Goal: Task Accomplishment & Management: Manage account settings

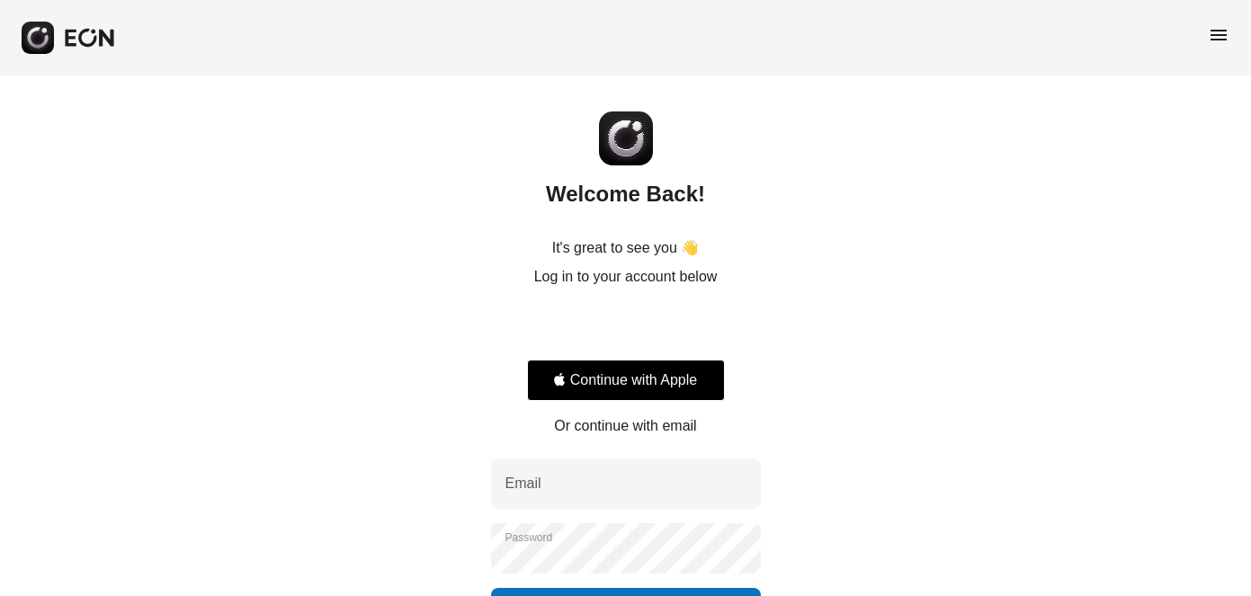
scroll to position [136, 0]
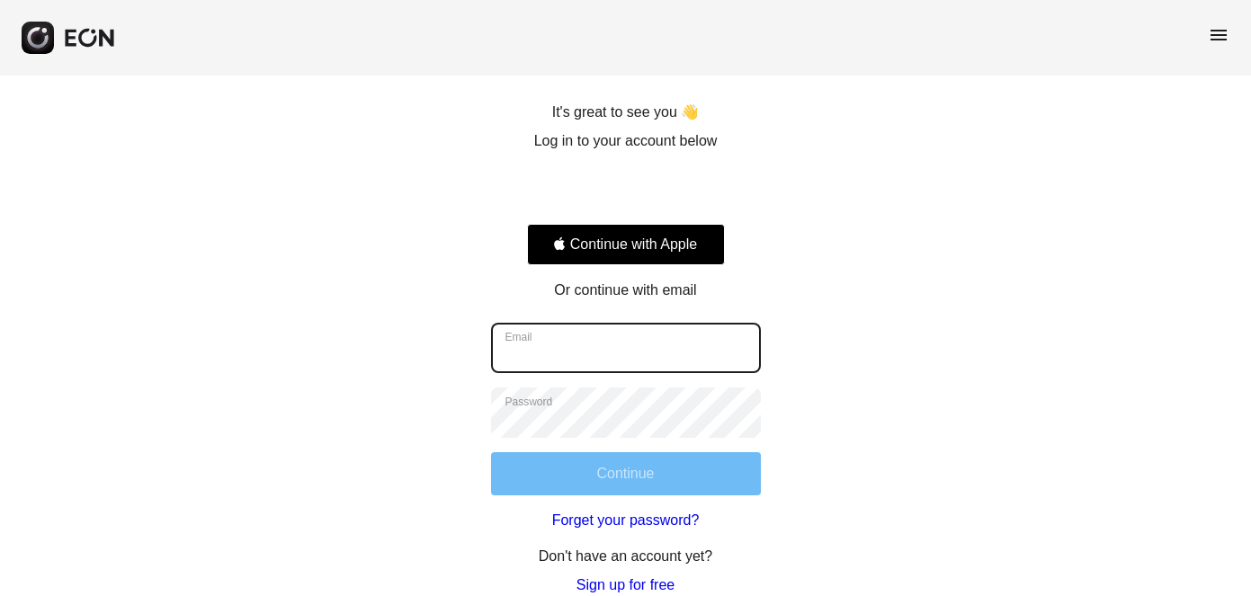
type input "**********"
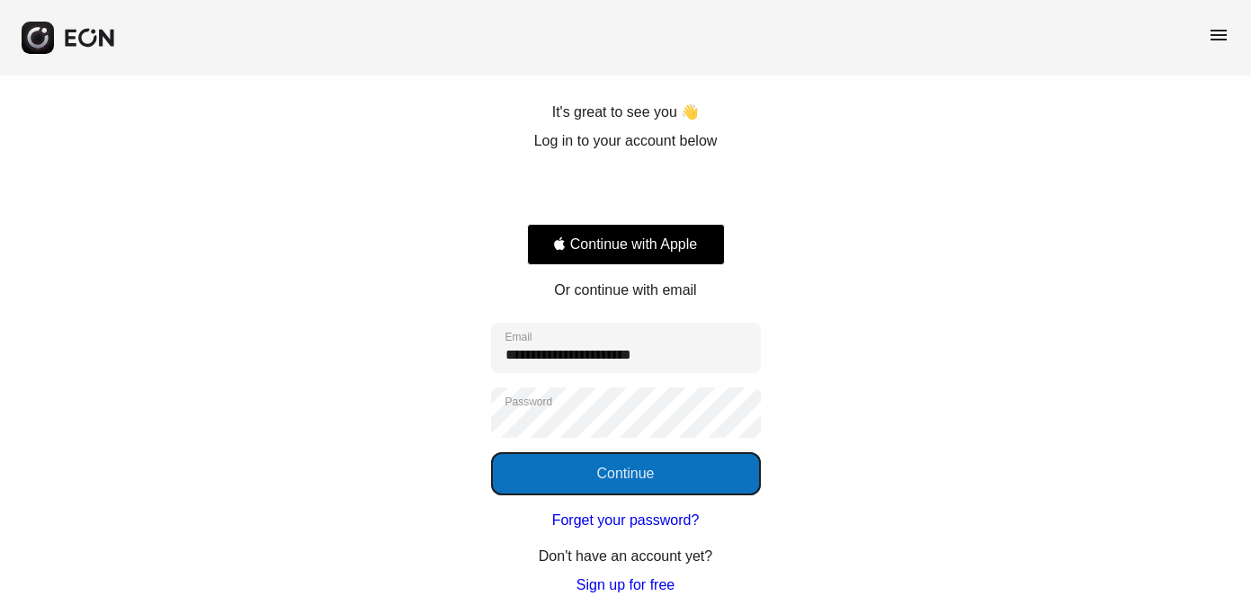
click at [638, 470] on button "Continue" at bounding box center [626, 473] width 270 height 43
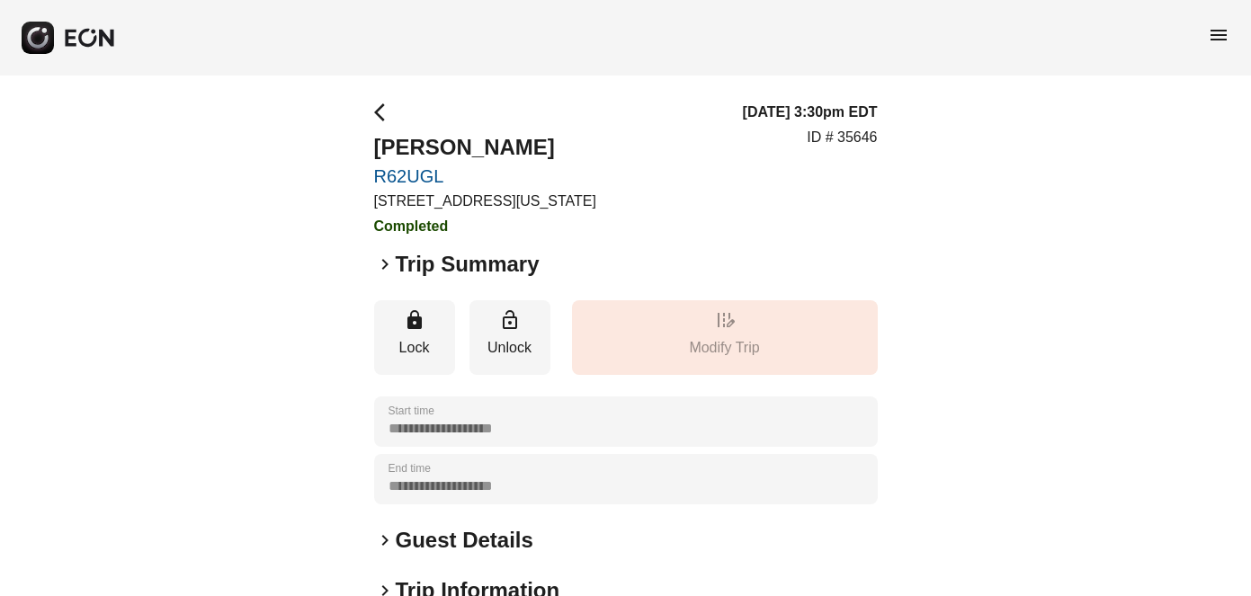
click at [1220, 34] on span "menu" at bounding box center [1219, 35] width 22 height 22
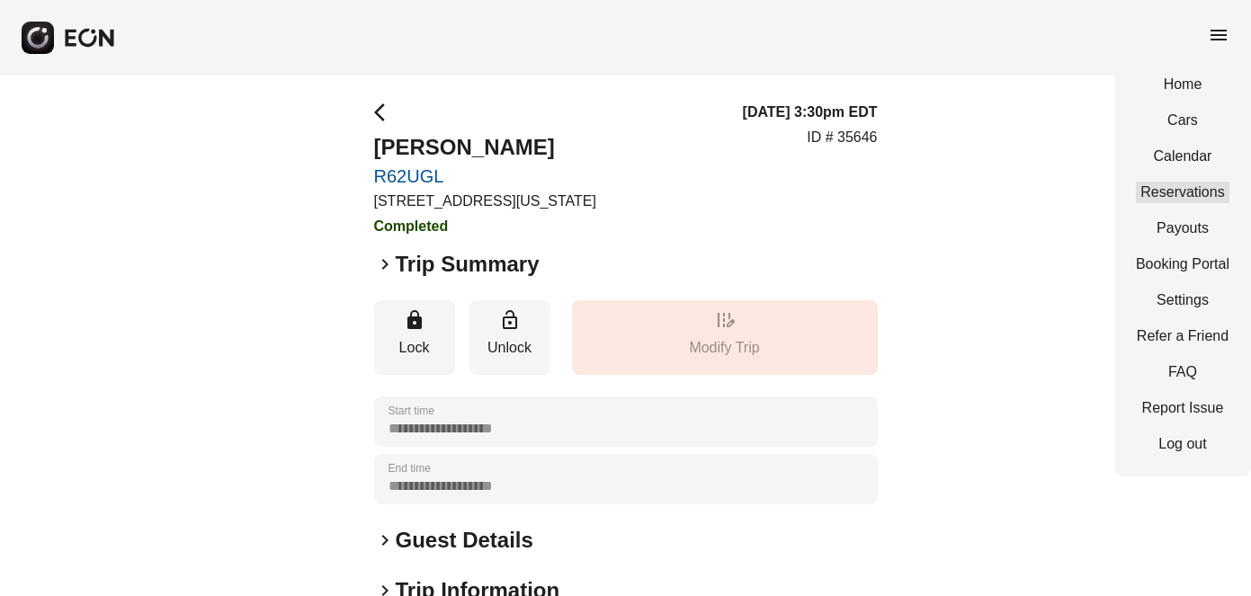
click at [1191, 195] on link "Reservations" at bounding box center [1183, 193] width 94 height 22
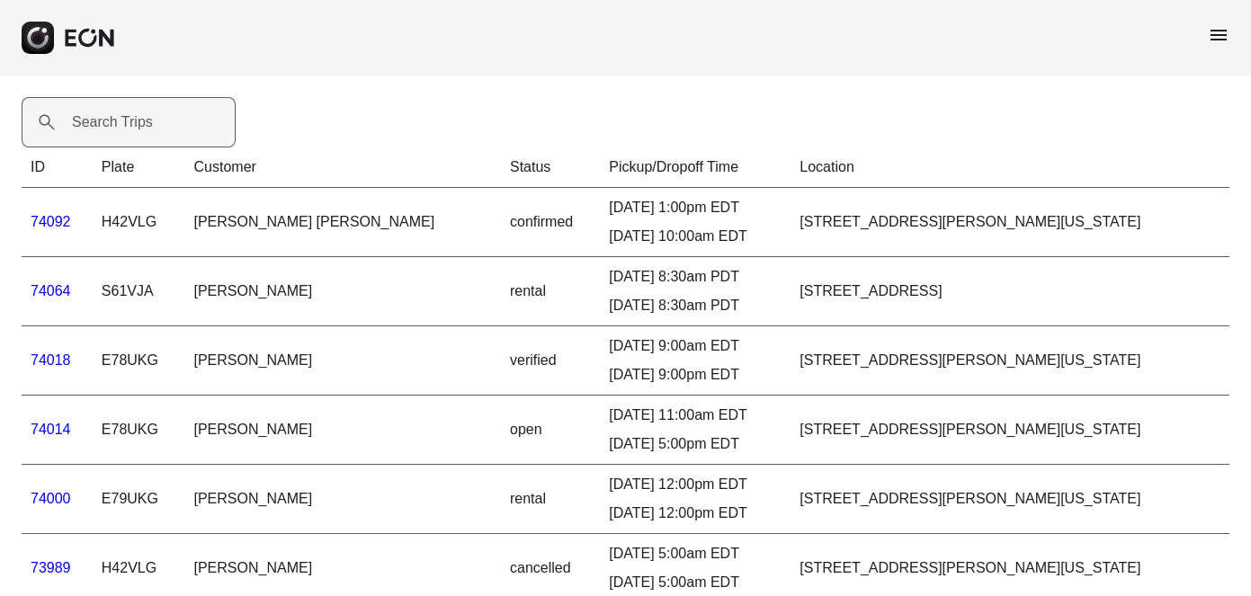
click at [122, 121] on label "Search Trips" at bounding box center [112, 123] width 81 height 22
click at [122, 121] on Trips "Search Trips" at bounding box center [129, 122] width 214 height 50
paste Trips "*****"
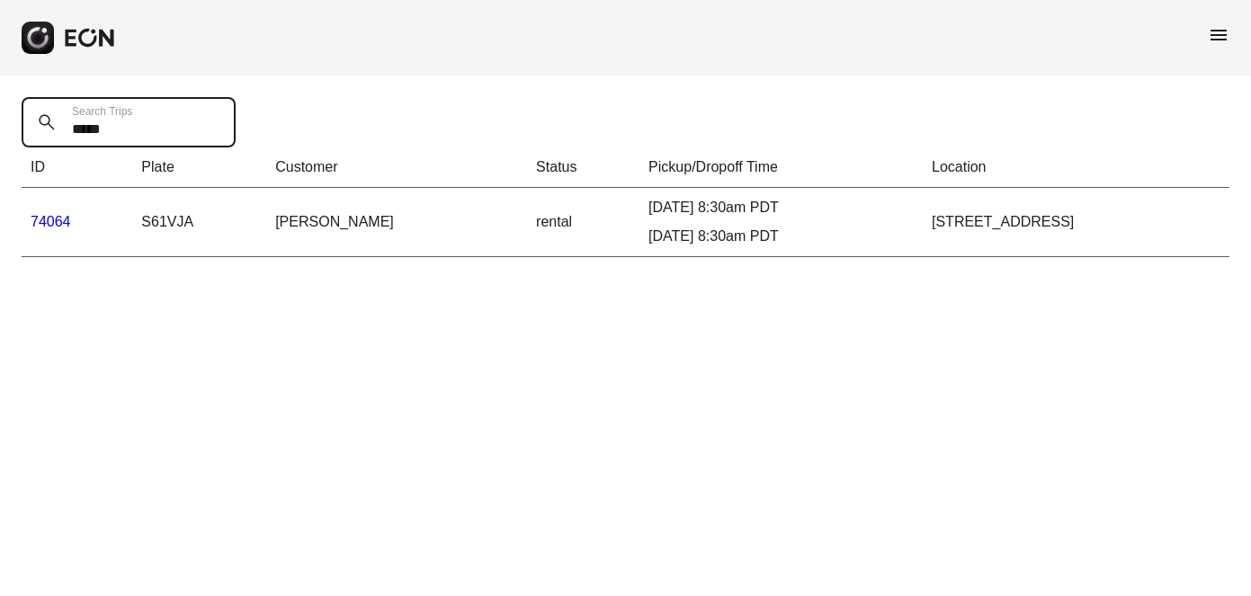
type Trips "*****"
click at [59, 224] on link "74064" at bounding box center [51, 221] width 40 height 15
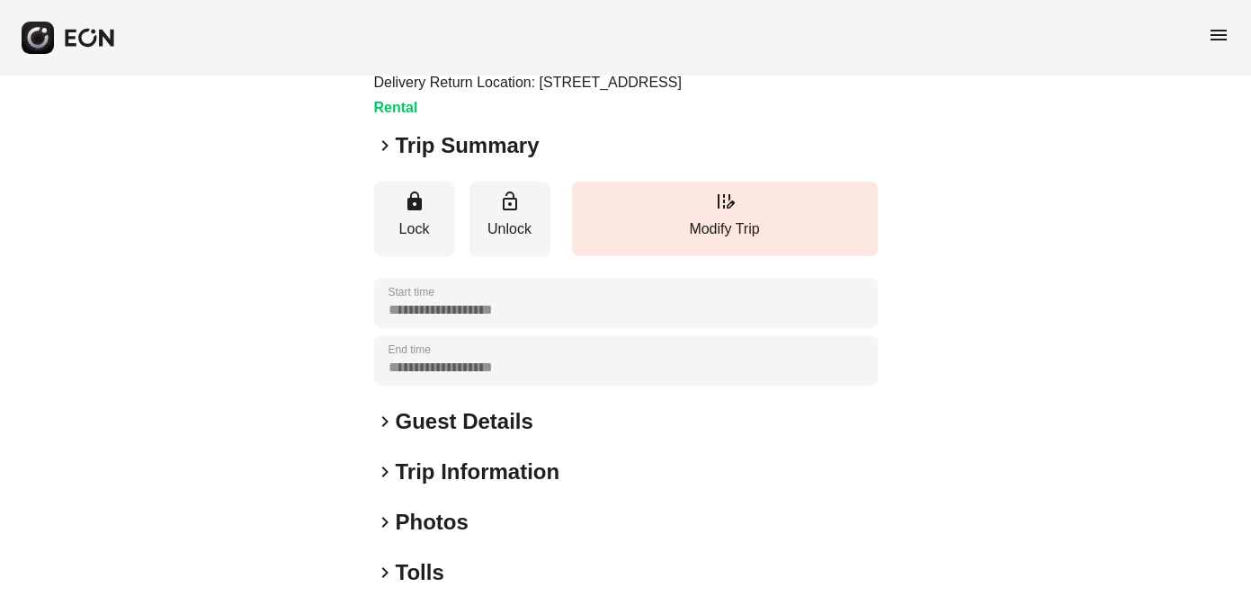
scroll to position [238, 0]
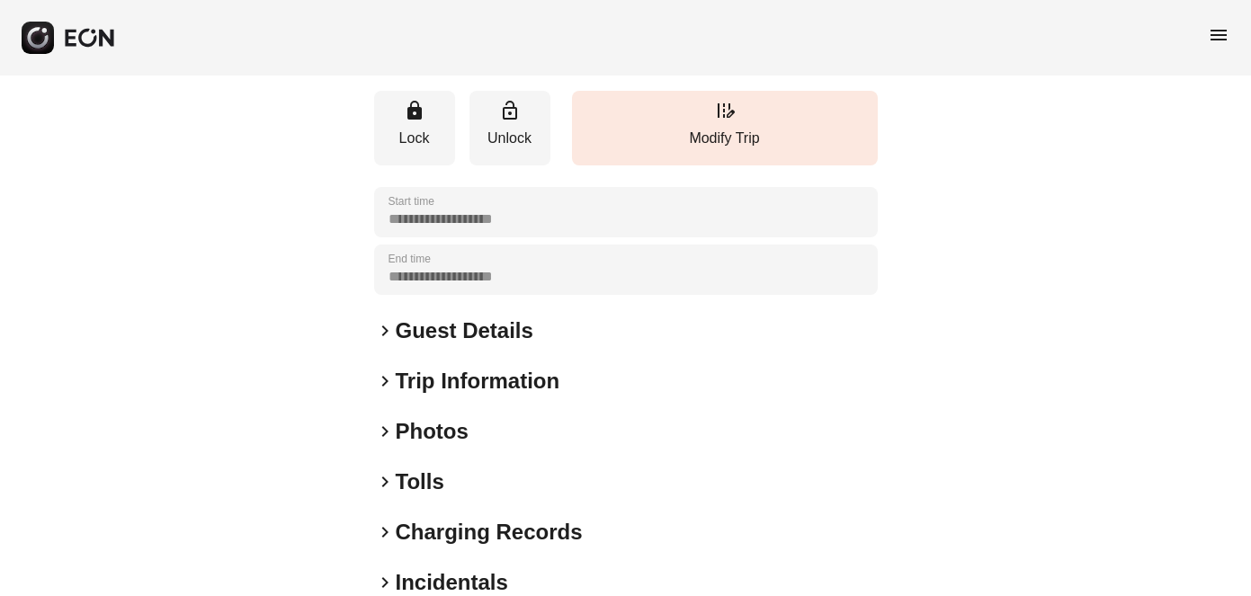
click at [387, 392] on span "keyboard_arrow_right" at bounding box center [385, 382] width 22 height 22
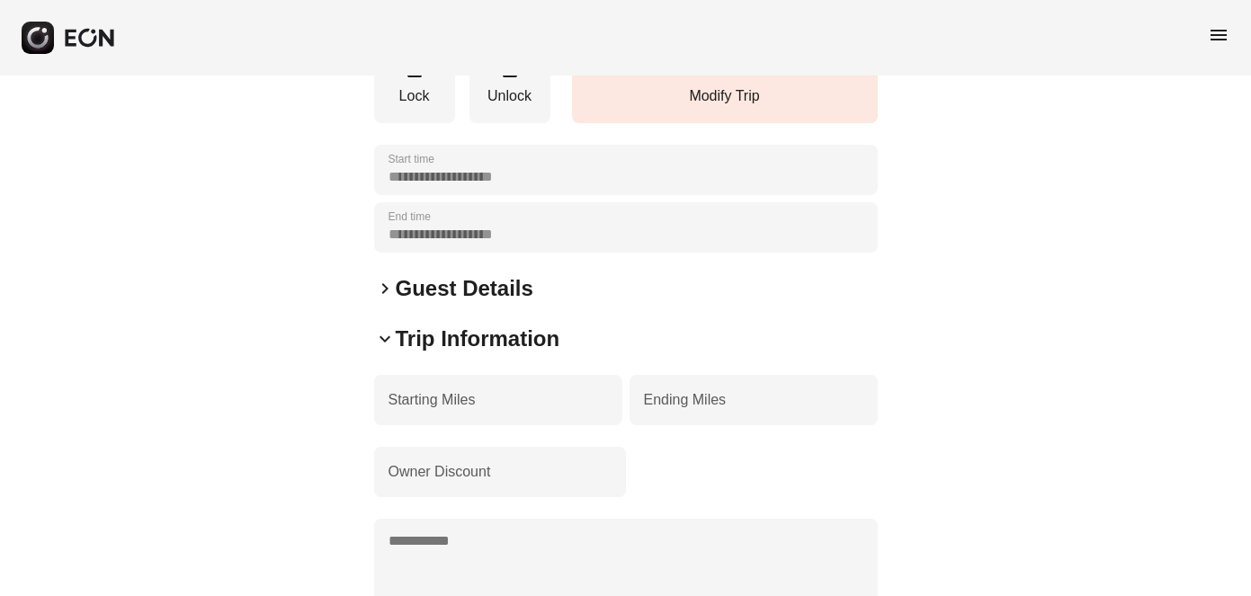
scroll to position [279, 0]
click at [384, 352] on span "keyboard_arrow_down" at bounding box center [385, 341] width 22 height 22
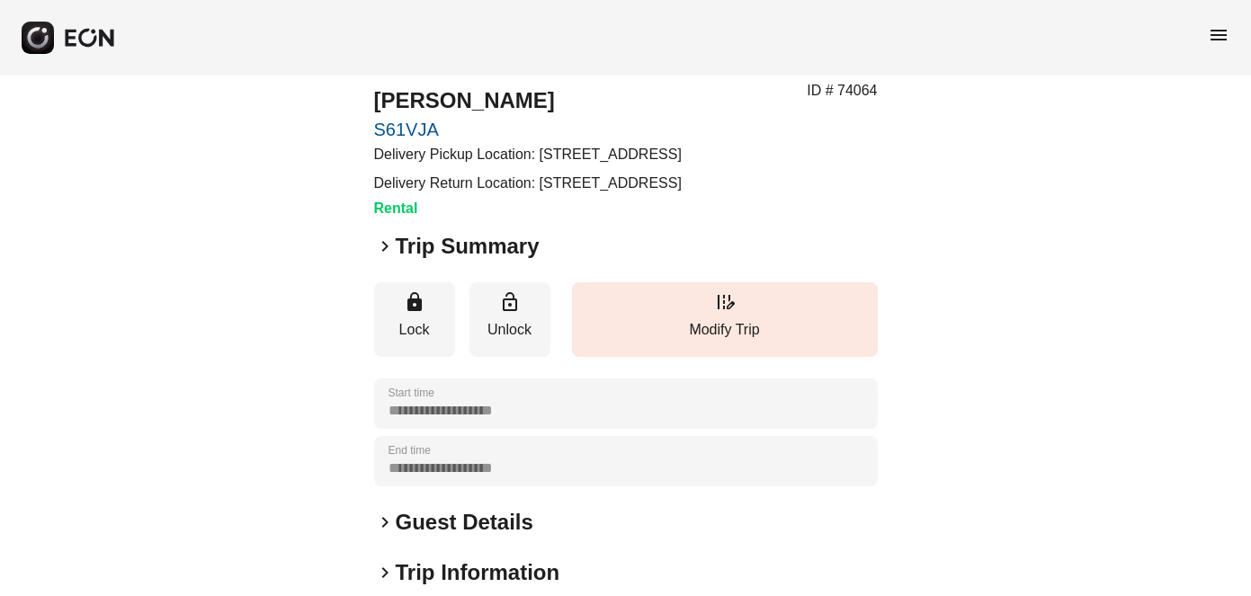
scroll to position [45, 0]
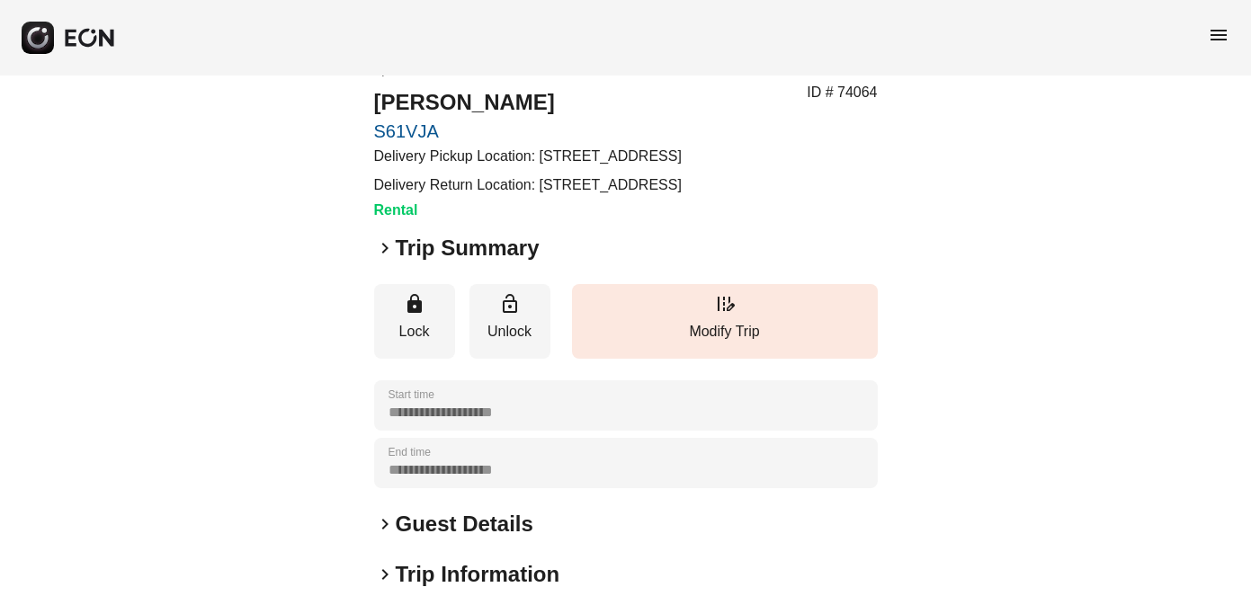
click at [386, 259] on span "keyboard_arrow_right" at bounding box center [385, 248] width 22 height 22
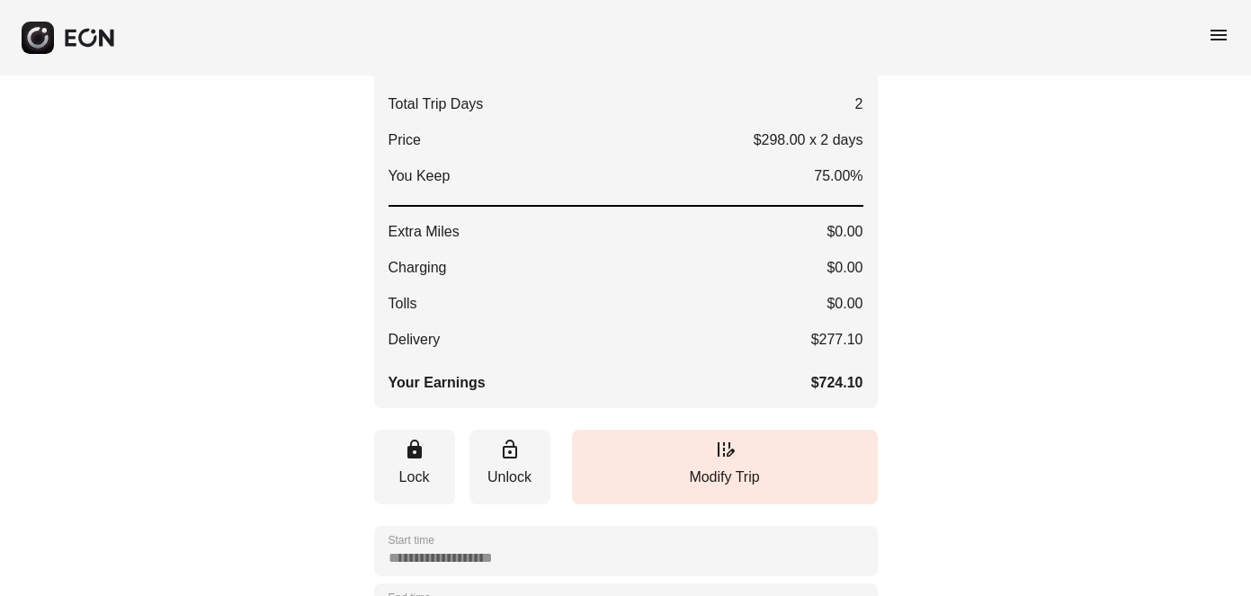
scroll to position [294, 0]
